Goal: Understand process/instructions

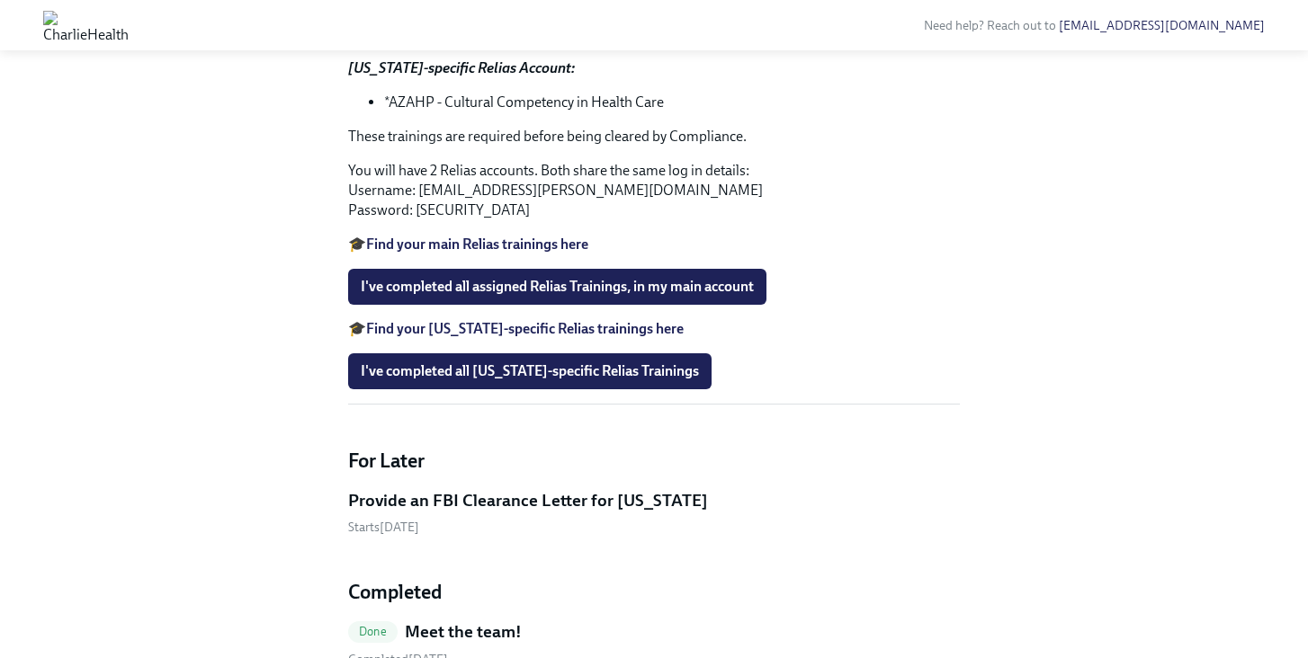
scroll to position [837, 0]
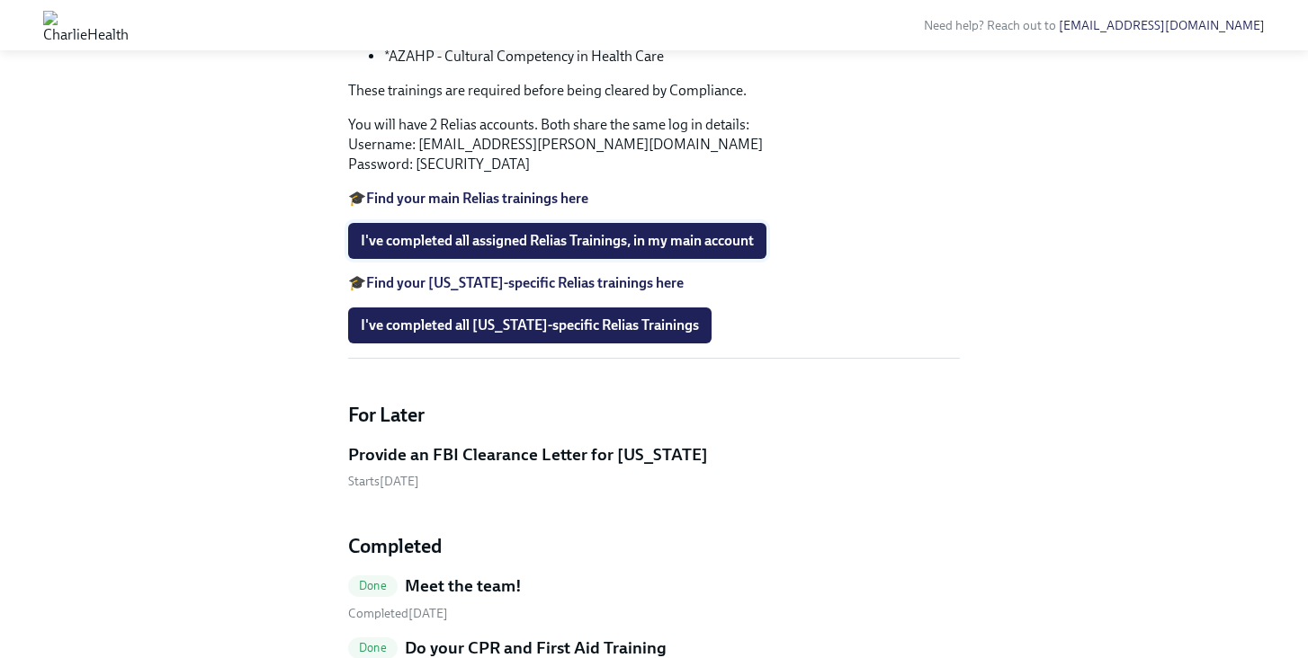
click at [514, 259] on button "I've completed all assigned Relias Trainings, in my main account" at bounding box center [557, 241] width 418 height 36
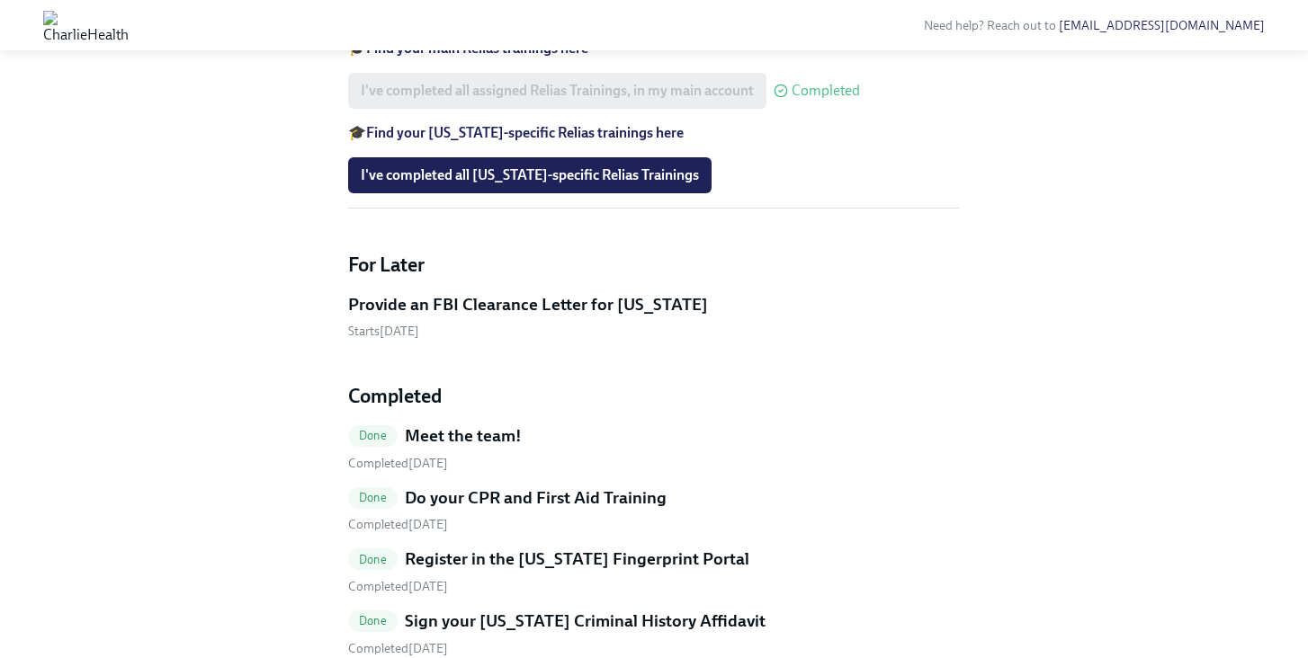
scroll to position [992, 0]
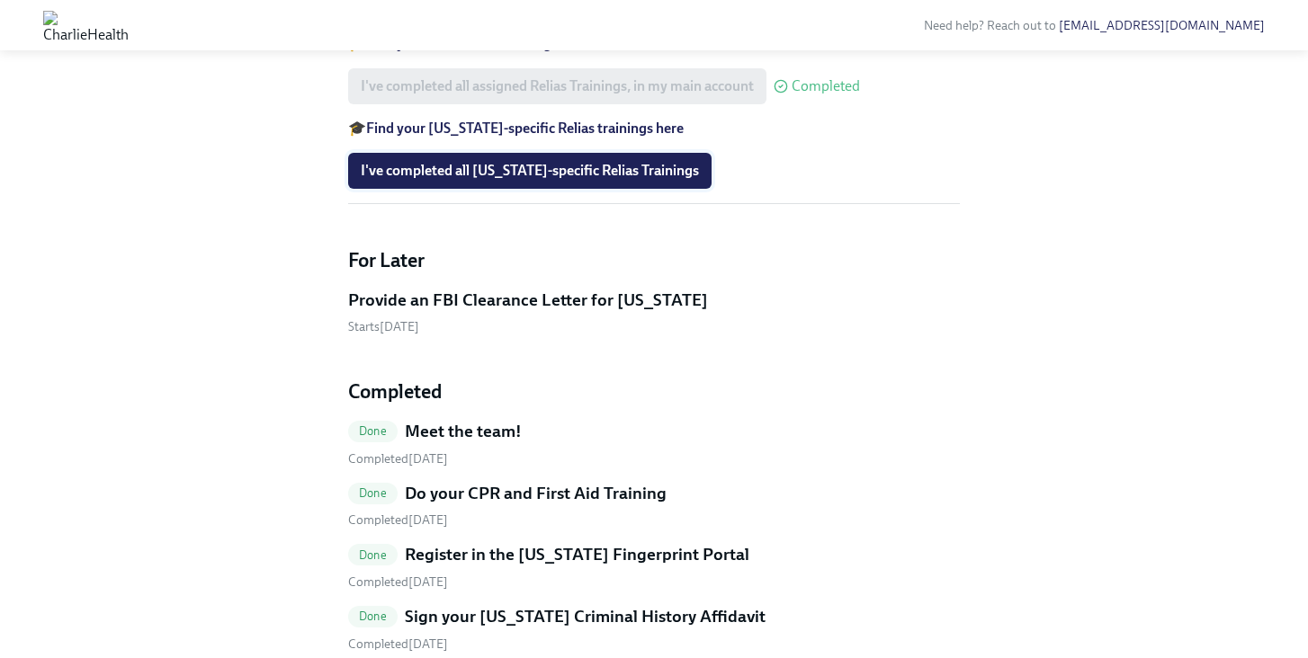
click at [566, 189] on button "I've completed all [US_STATE]-specific Relias Trainings" at bounding box center [529, 171] width 363 height 36
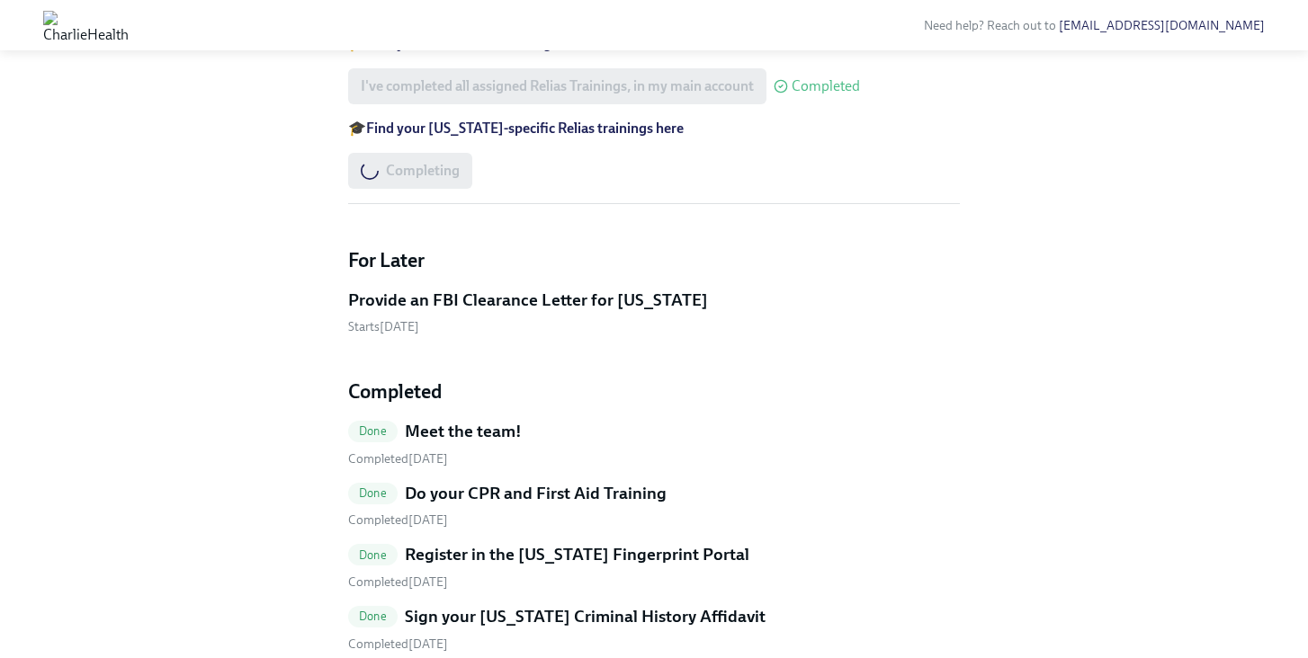
click at [505, 137] on strong "Find your [US_STATE]-specific Relias trainings here" at bounding box center [524, 128] width 317 height 17
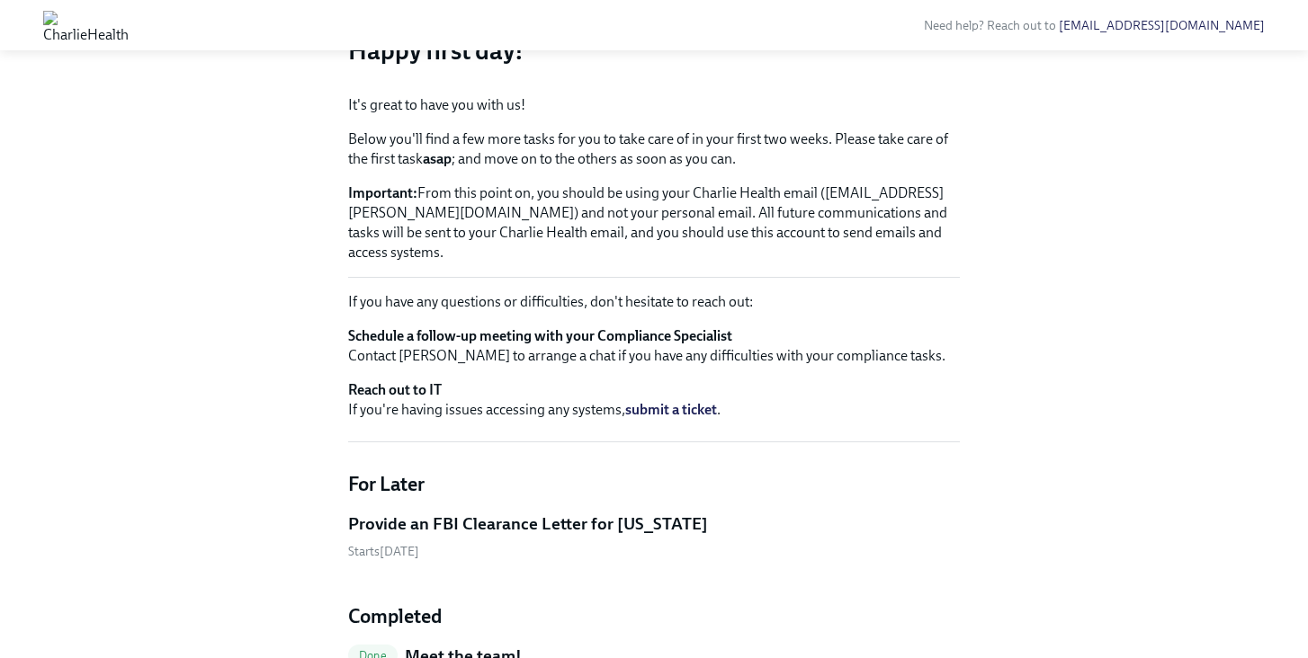
scroll to position [0, 0]
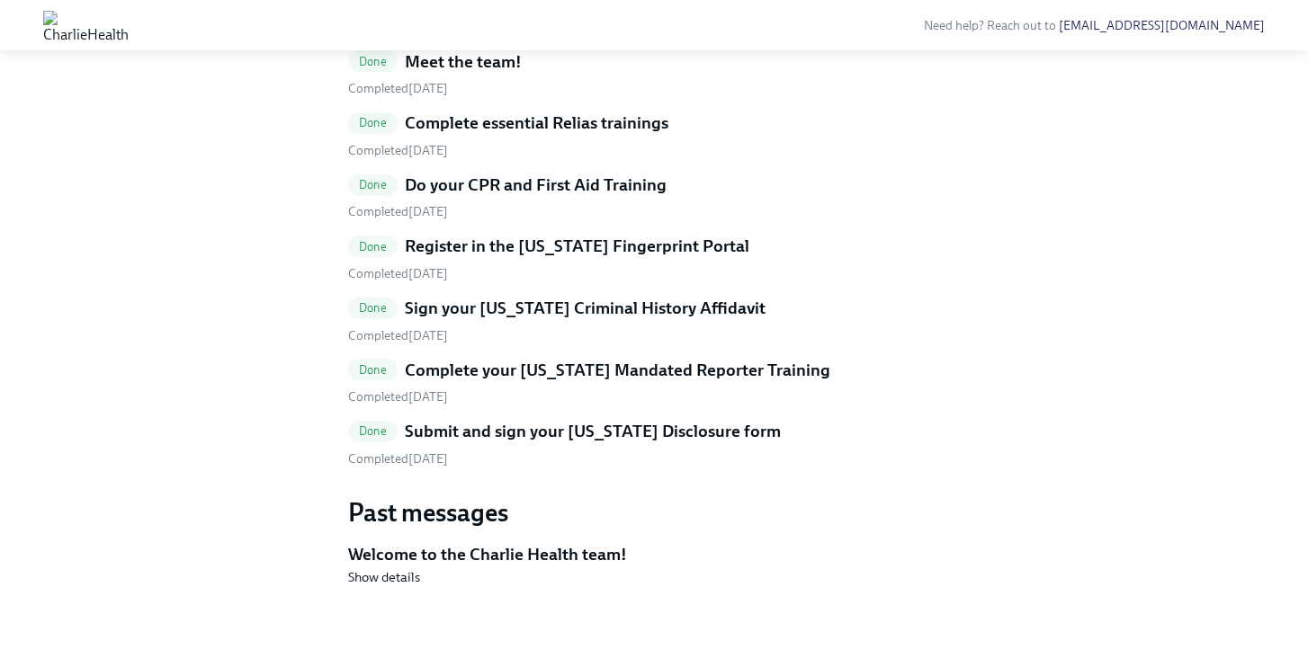
click at [559, 135] on h5 "Complete essential Relias trainings" at bounding box center [537, 123] width 264 height 23
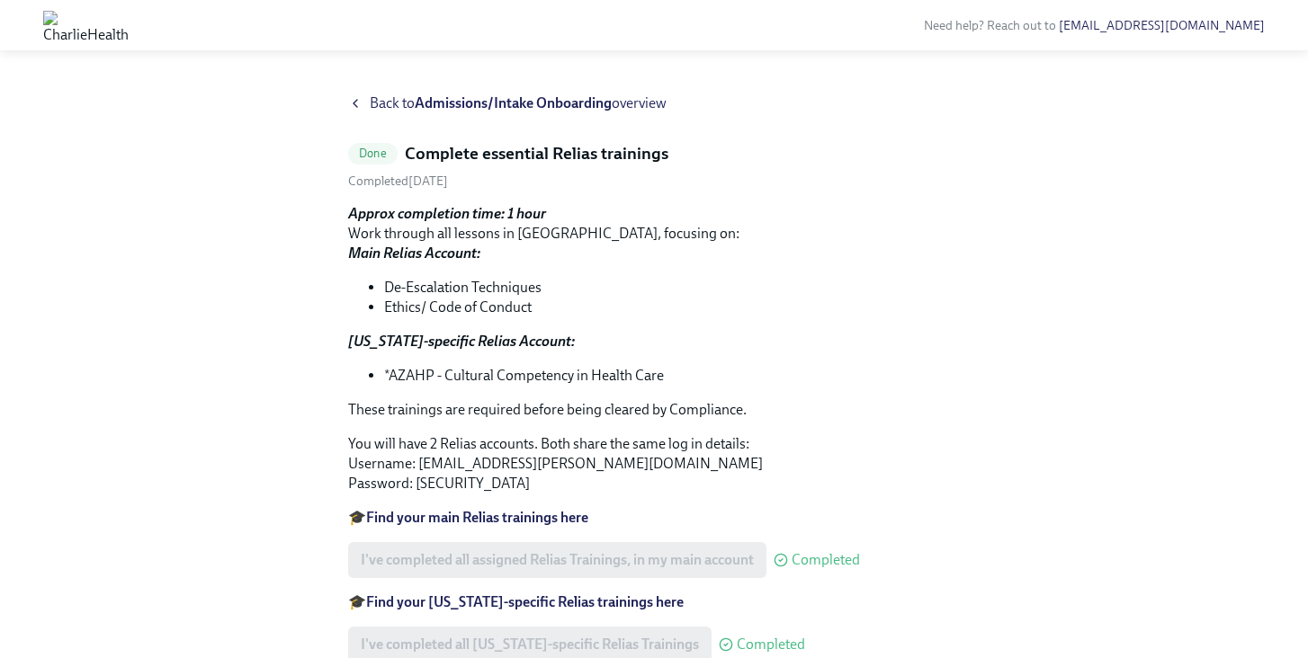
click at [356, 107] on icon at bounding box center [355, 103] width 4 height 7
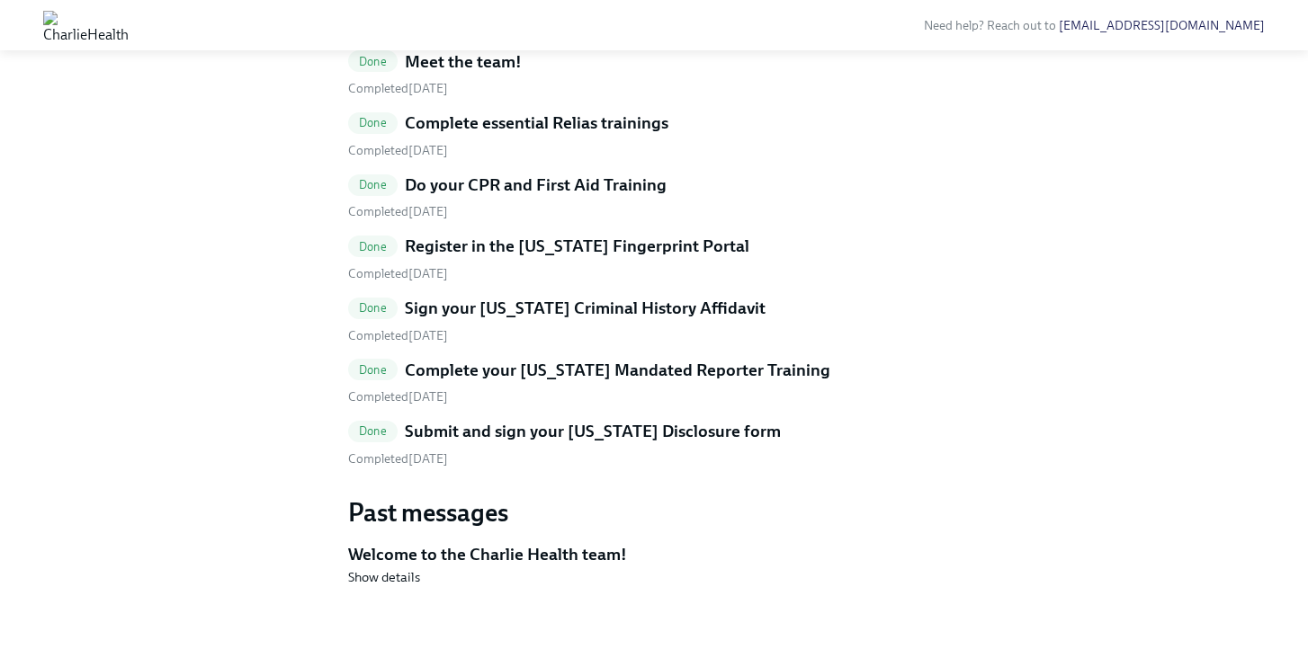
scroll to position [961, 0]
click at [129, 23] on img at bounding box center [85, 25] width 85 height 29
